Goal: Task Accomplishment & Management: Manage account settings

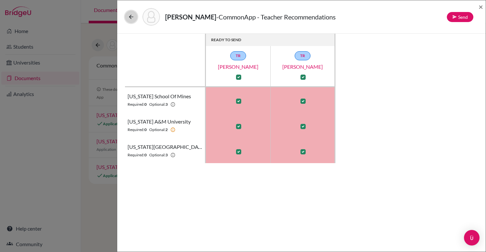
click at [131, 18] on icon at bounding box center [131, 17] width 6 height 6
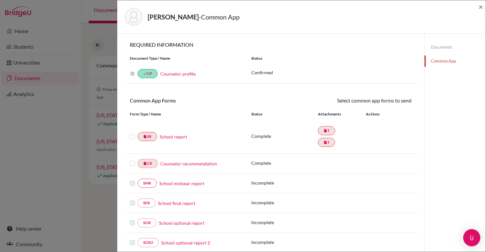
click at [473, 236] on img "Open Intercom Messenger" at bounding box center [471, 237] width 8 height 8
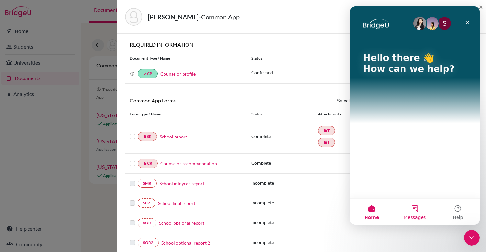
click at [413, 210] on button "Messages" at bounding box center [414, 211] width 43 height 26
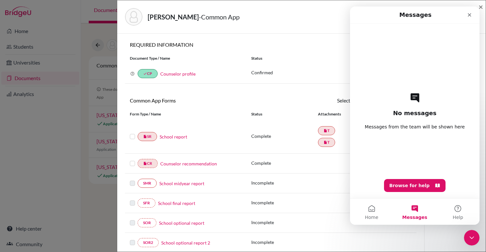
click at [402, 133] on div "No messages Messages from the team will be shown here Browse for help" at bounding box center [414, 111] width 107 height 174
click at [416, 18] on h1 "Messages" at bounding box center [415, 14] width 35 height 11
click at [416, 106] on div "No messages Messages from the team will be shown here Browse for help" at bounding box center [414, 111] width 107 height 174
click at [416, 105] on div "No messages Messages from the team will be shown here Browse for help" at bounding box center [414, 111] width 107 height 174
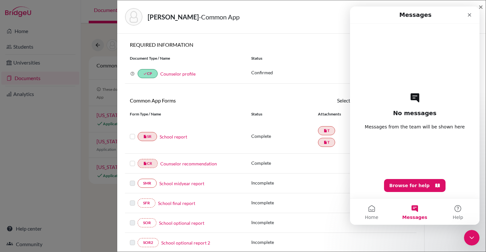
click at [430, 210] on button "Messages" at bounding box center [414, 211] width 43 height 26
click at [469, 15] on icon "Close" at bounding box center [469, 14] width 5 height 5
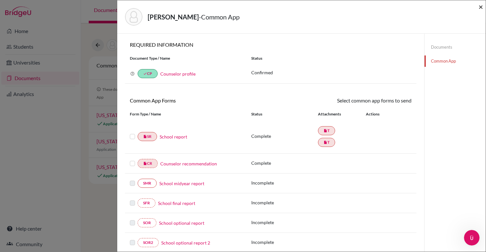
click at [481, 8] on span "×" at bounding box center [480, 6] width 5 height 9
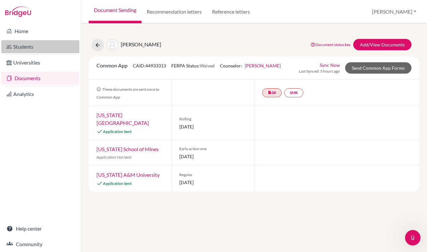
click at [41, 47] on link "Students" at bounding box center [40, 46] width 78 height 13
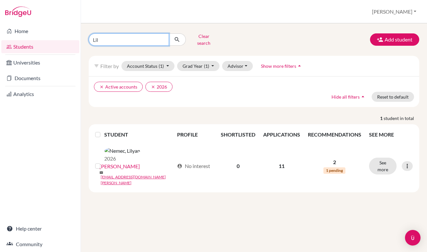
drag, startPoint x: 104, startPoint y: 35, endPoint x: 84, endPoint y: 36, distance: 20.1
click at [84, 36] on div "Lil Clear search" at bounding box center [140, 39] width 113 height 17
type input "Huseyn Huseynov"
click at [178, 37] on icon "submit" at bounding box center [177, 39] width 6 height 6
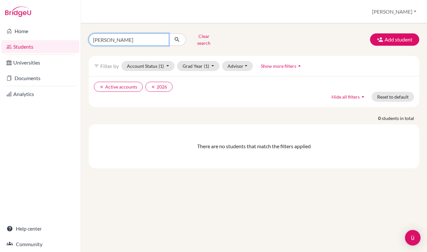
drag, startPoint x: 111, startPoint y: 37, endPoint x: 87, endPoint y: 36, distance: 24.3
click at [87, 37] on div "Huseyn Huseynov Clear search" at bounding box center [140, 39] width 113 height 17
type input "[PERSON_NAME]"
click at [177, 39] on icon "submit" at bounding box center [177, 39] width 6 height 6
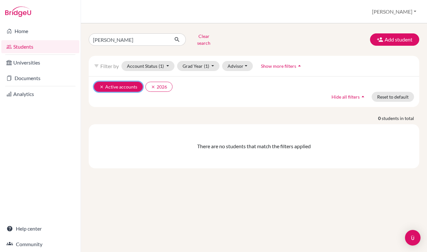
click at [101, 84] on icon "clear" at bounding box center [101, 86] width 5 height 5
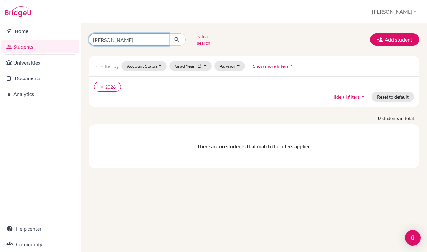
click at [122, 36] on input "[PERSON_NAME]" at bounding box center [129, 39] width 80 height 12
click at [102, 84] on icon "clear" at bounding box center [101, 86] width 5 height 5
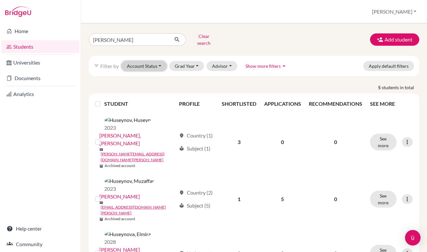
click at [161, 61] on button "Account Status" at bounding box center [143, 66] width 45 height 10
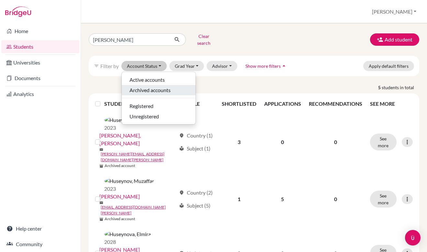
click at [157, 86] on span "Archived accounts" at bounding box center [149, 90] width 41 height 8
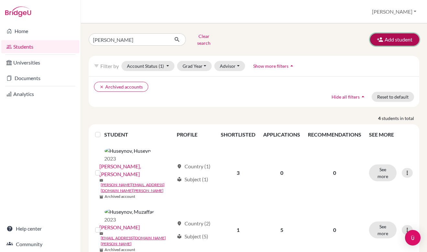
click at [395, 39] on button "Add student" at bounding box center [394, 39] width 49 height 12
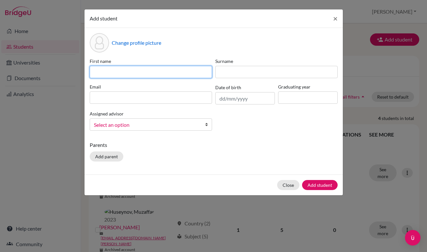
click at [147, 68] on input at bounding box center [151, 72] width 122 height 12
click at [161, 54] on div "Change profile picture First name Surname Email Date of birth Graduating year A…" at bounding box center [213, 101] width 258 height 146
click at [123, 71] on input at bounding box center [151, 72] width 122 height 12
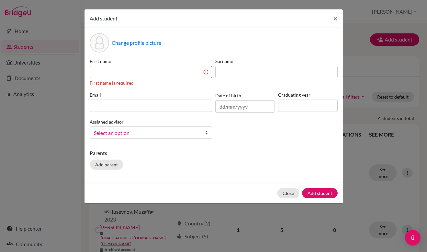
click at [224, 148] on div "Change profile picture First name First name is required Surname Email Date of …" at bounding box center [213, 105] width 258 height 154
click at [206, 131] on b at bounding box center [208, 133] width 6 height 12
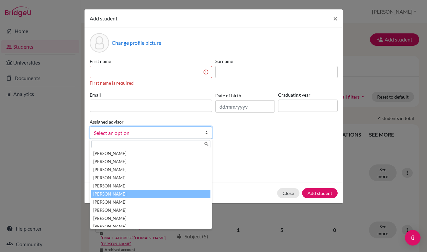
click at [147, 194] on li "Borgerding, Sarah" at bounding box center [150, 194] width 119 height 8
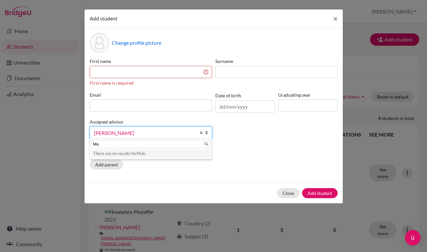
type input "M"
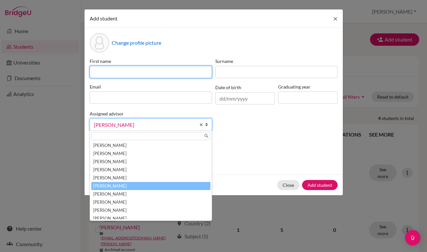
click at [143, 76] on input at bounding box center [151, 72] width 122 height 12
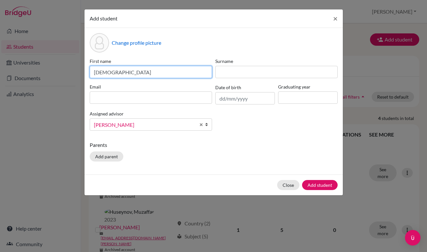
type input "Muhammad"
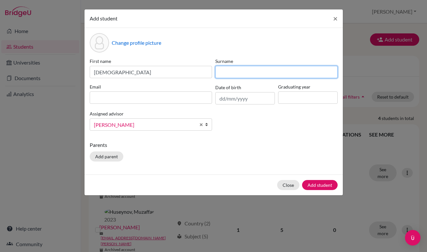
click at [219, 76] on input at bounding box center [276, 72] width 122 height 12
type input "[PERSON_NAME]"
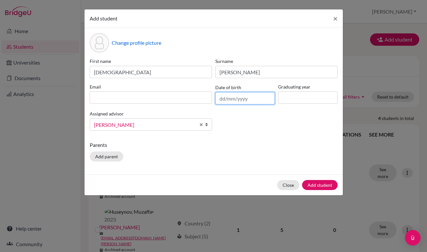
click at [224, 98] on input "text" at bounding box center [245, 98] width 60 height 12
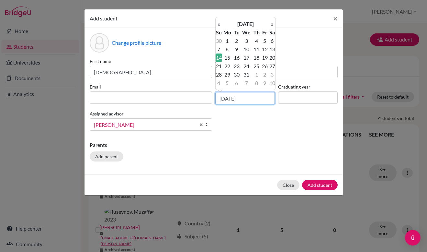
type input "14/12/2008"
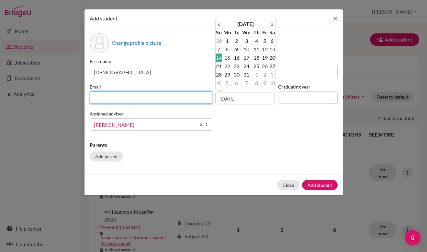
click at [169, 96] on input at bounding box center [151, 97] width 122 height 12
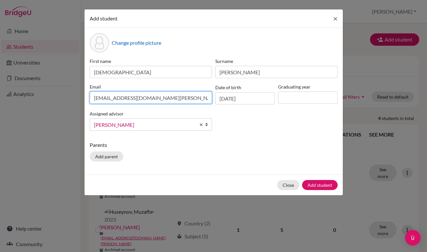
type input "Mhuseynov2@student.tisa.az"
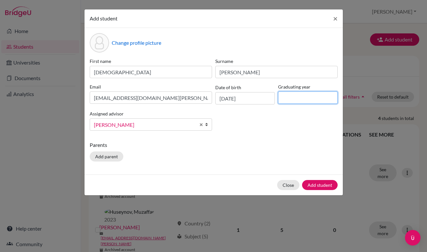
click at [288, 96] on input at bounding box center [308, 97] width 60 height 12
type input "2027"
click at [319, 186] on button "Add student" at bounding box center [320, 185] width 36 height 10
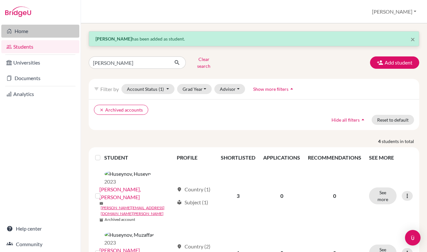
click at [26, 31] on link "Home" at bounding box center [40, 31] width 78 height 13
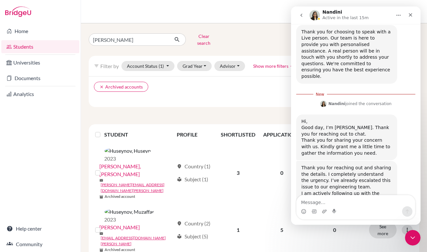
scroll to position [394, 0]
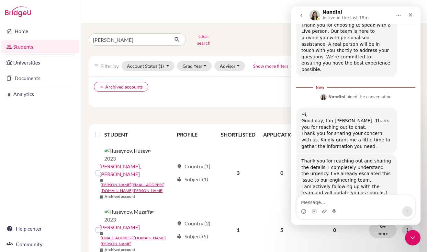
click at [310, 202] on textarea "Message…" at bounding box center [356, 200] width 118 height 11
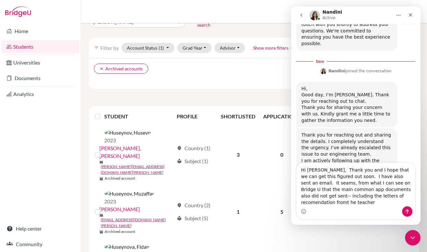
scroll to position [427, 0]
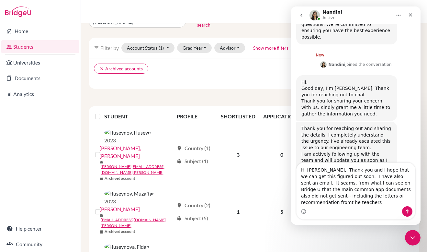
click at [396, 195] on textarea "Hi [PERSON_NAME], Thank you and I hope that we can get this figured out soon. I…" at bounding box center [356, 183] width 118 height 43
click at [397, 197] on textarea "Hi [PERSON_NAME], Thank you and I hope that we can get this figured out soon. I…" at bounding box center [356, 183] width 118 height 43
click at [398, 196] on textarea "Hi [PERSON_NAME], Thank you and I hope that we can get this figured out soon. I…" at bounding box center [356, 183] width 118 height 43
click at [321, 201] on textarea "Hi [PERSON_NAME], Thank you and I hope that we can get this figured out soon. I…" at bounding box center [356, 183] width 118 height 43
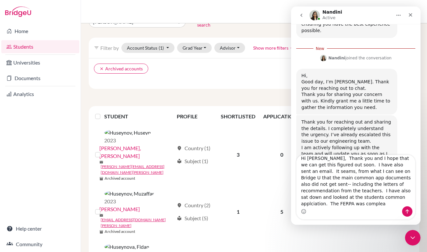
scroll to position [434, 0]
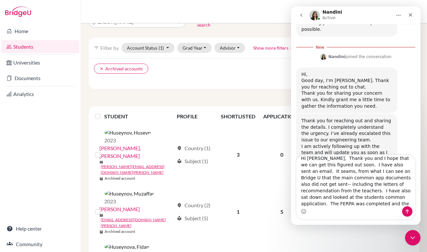
click at [400, 205] on textarea "Hi [PERSON_NAME], Thank you and I hope that we can get this figured out soon. I…" at bounding box center [356, 180] width 118 height 51
click at [399, 204] on textarea "Hi [PERSON_NAME], Thank you and I hope that we can get this figured out soon. I…" at bounding box center [356, 180] width 118 height 51
drag, startPoint x: 333, startPoint y: 203, endPoint x: 341, endPoint y: 198, distance: 9.0
click at [340, 202] on textarea "Hi [PERSON_NAME], Thank you and I hope that we can get this figured out soon. I…" at bounding box center [356, 180] width 118 height 51
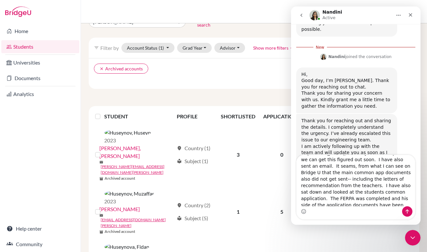
scroll to position [10, 0]
click at [325, 203] on textarea "Hi [PERSON_NAME], Thank you and I hope that we can get this figured out soon. I…" at bounding box center [356, 180] width 118 height 51
click at [383, 202] on textarea "Hi [PERSON_NAME], Thank you and I hope that we can get this figured out soon. I…" at bounding box center [356, 180] width 118 height 51
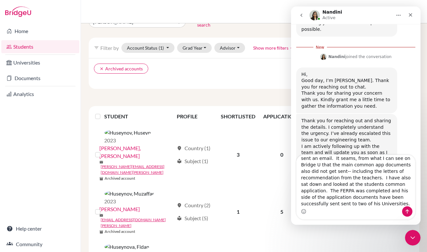
type textarea "Hi [PERSON_NAME], Thank you and I hope that we can get this figured out soon. I…"
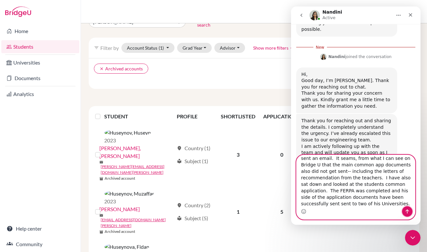
click at [409, 209] on icon "Send a message…" at bounding box center [407, 210] width 5 height 5
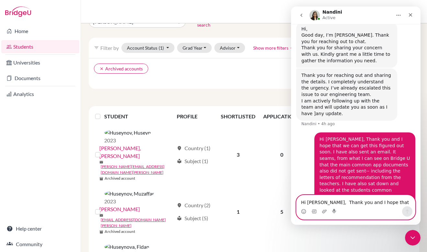
scroll to position [473, 0]
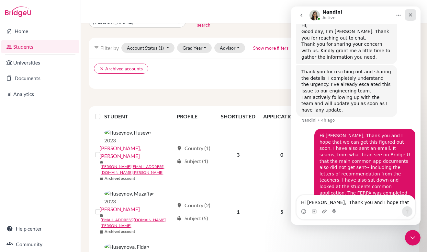
click at [413, 15] on div "Close" at bounding box center [411, 15] width 12 height 12
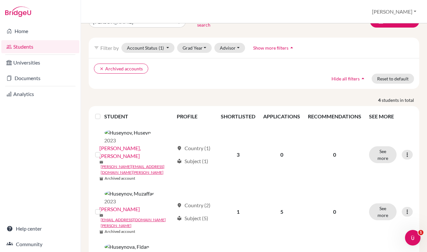
scroll to position [0, 0]
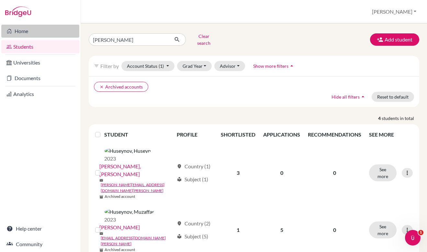
click at [31, 34] on link "Home" at bounding box center [40, 31] width 78 height 13
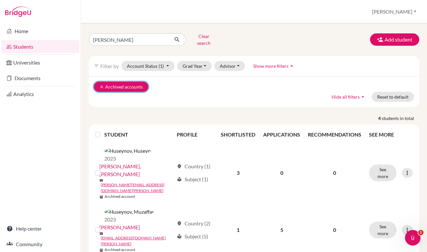
click at [102, 84] on icon "clear" at bounding box center [101, 86] width 5 height 5
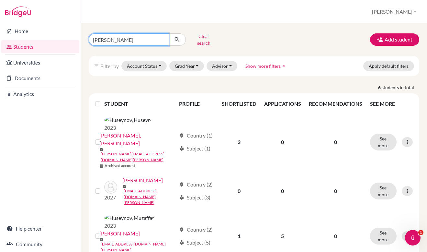
click at [122, 35] on input "[PERSON_NAME]" at bounding box center [129, 39] width 80 height 12
drag, startPoint x: 122, startPoint y: 35, endPoint x: 73, endPoint y: 34, distance: 49.9
click at [73, 34] on div "Home Students Universities Documents Analytics Help center Community Students o…" at bounding box center [213, 126] width 427 height 252
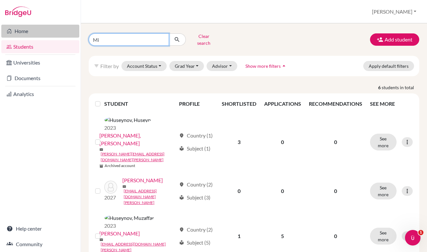
type input "M"
type input "Emmy"
click button "submit" at bounding box center [177, 39] width 17 height 12
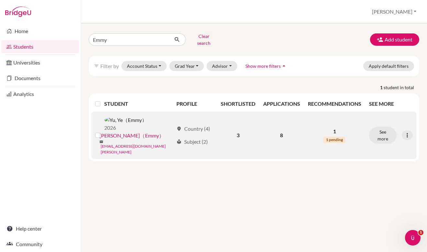
click at [136, 143] on link "yyu@student.tisa.az" at bounding box center [137, 149] width 73 height 12
click at [144, 143] on link "yyu@student.tisa.az" at bounding box center [137, 149] width 73 height 12
click at [109, 116] on img at bounding box center [125, 120] width 43 height 8
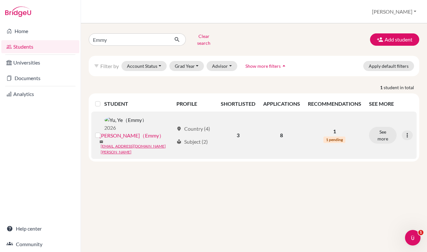
click at [109, 116] on img at bounding box center [125, 120] width 43 height 8
click at [111, 117] on img at bounding box center [125, 120] width 43 height 8
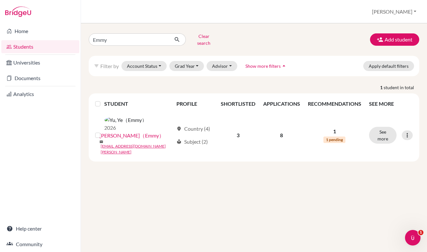
click at [283, 99] on th "APPLICATIONS" at bounding box center [281, 104] width 45 height 16
click at [252, 103] on th "SHORTLISTED" at bounding box center [238, 104] width 42 height 16
click at [245, 99] on th "SHORTLISTED" at bounding box center [238, 104] width 42 height 16
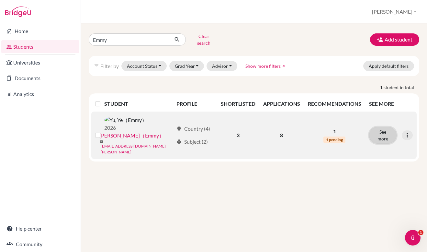
click at [384, 127] on button "See more" at bounding box center [383, 135] width 28 height 17
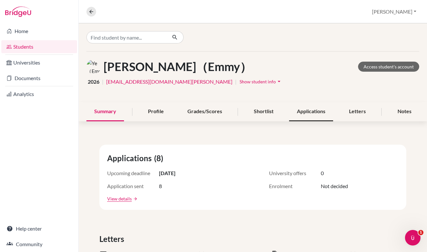
click at [312, 115] on div "Applications" at bounding box center [311, 111] width 44 height 19
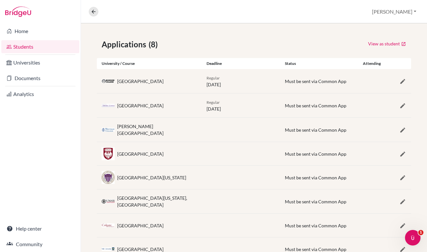
scroll to position [105, 0]
